Goal: Navigation & Orientation: Go to known website

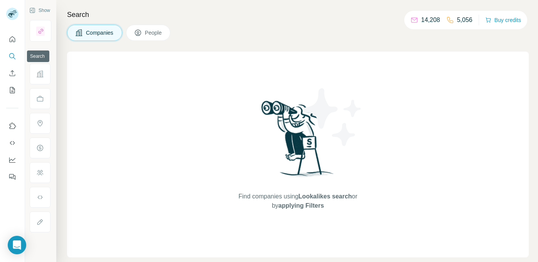
click at [11, 57] on icon "Search" at bounding box center [12, 56] width 8 height 8
click at [154, 32] on span "People" at bounding box center [154, 33] width 18 height 8
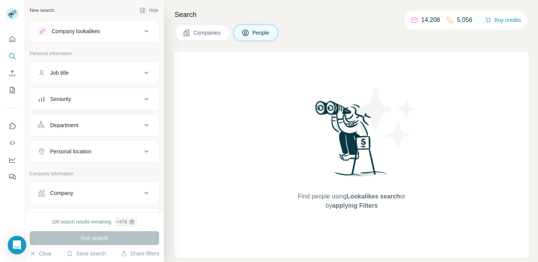
click at [246, 28] on button "People" at bounding box center [255, 33] width 45 height 16
click at [13, 59] on icon "Search" at bounding box center [12, 56] width 8 height 8
click at [14, 128] on icon "Use Surfe on LinkedIn" at bounding box center [12, 126] width 8 height 8
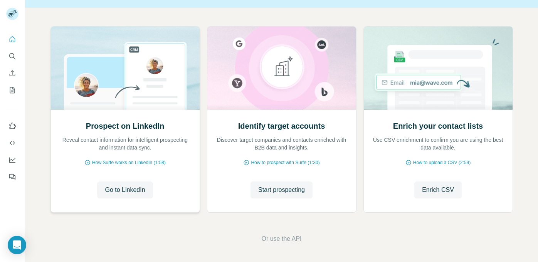
scroll to position [69, 0]
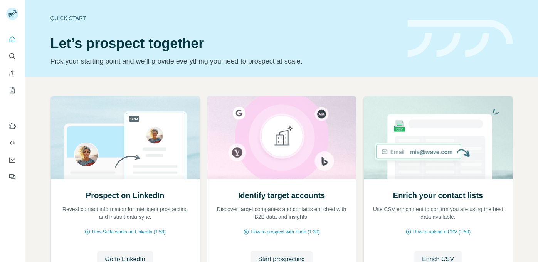
scroll to position [69, 0]
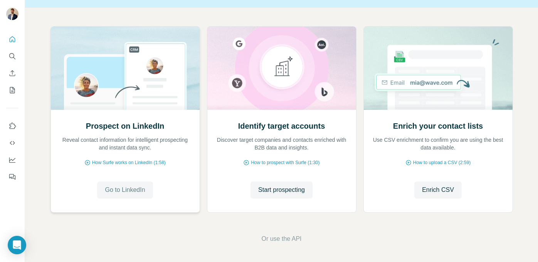
click at [143, 185] on button "Go to LinkedIn" at bounding box center [124, 189] width 55 height 17
